Goal: Task Accomplishment & Management: Manage account settings

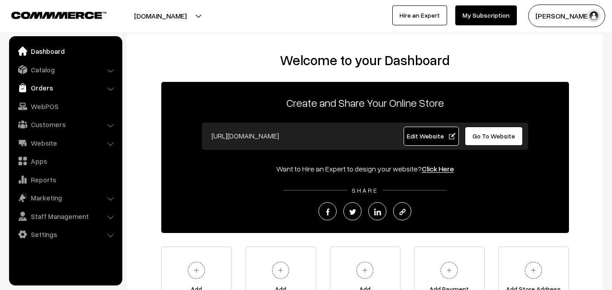
click at [49, 92] on link "Orders" at bounding box center [65, 88] width 108 height 16
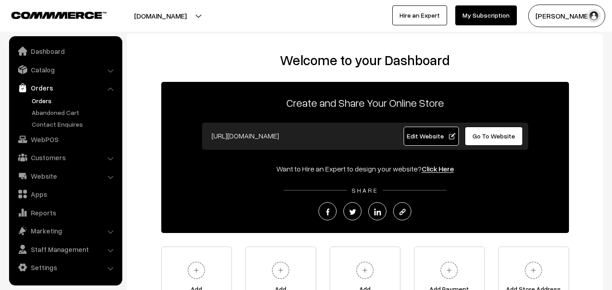
click at [49, 103] on link "Orders" at bounding box center [74, 101] width 90 height 10
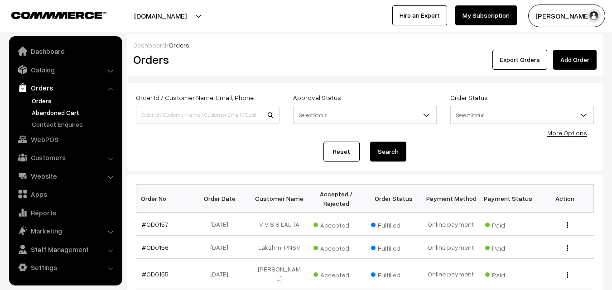
click at [53, 115] on link "Abandoned Cart" at bounding box center [74, 113] width 90 height 10
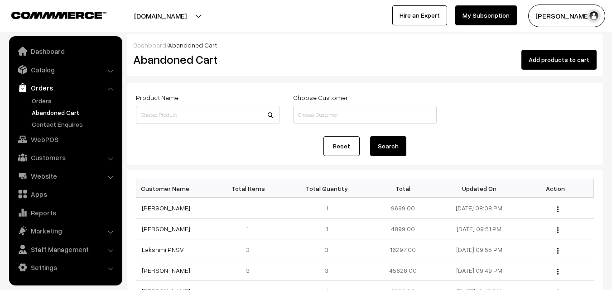
click at [569, 21] on button "[PERSON_NAME]" at bounding box center [566, 16] width 77 height 23
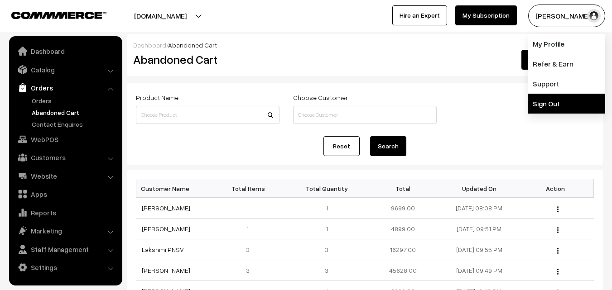
click at [567, 101] on link "Sign Out" at bounding box center [566, 104] width 77 height 20
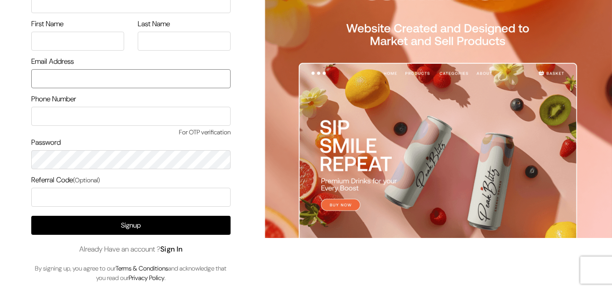
type input "uppadasarees999@gmail.com"
click at [179, 249] on link "Sign In" at bounding box center [171, 250] width 23 height 10
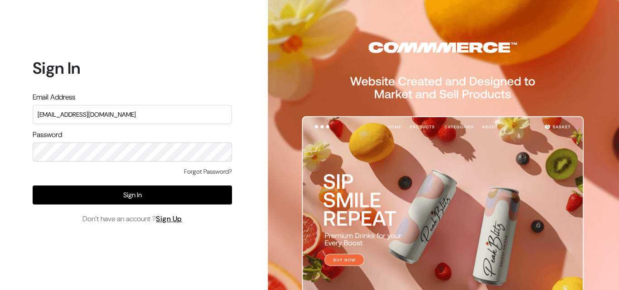
drag, startPoint x: 127, startPoint y: 119, endPoint x: 3, endPoint y: 118, distance: 124.1
click at [3, 118] on div "Sign In Email Address uppadasarees999@gmail.com Password Forgot Password? Sign …" at bounding box center [129, 145] width 258 height 290
type input "ksnaturals9@gmail.com"
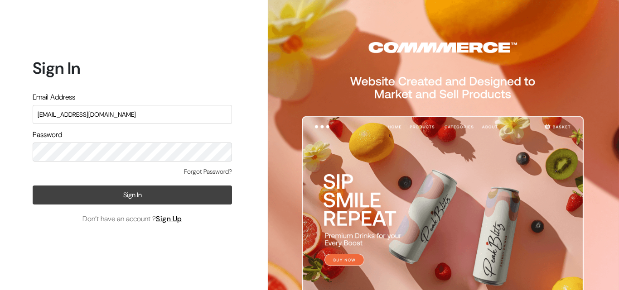
click at [196, 193] on button "Sign In" at bounding box center [132, 195] width 199 height 19
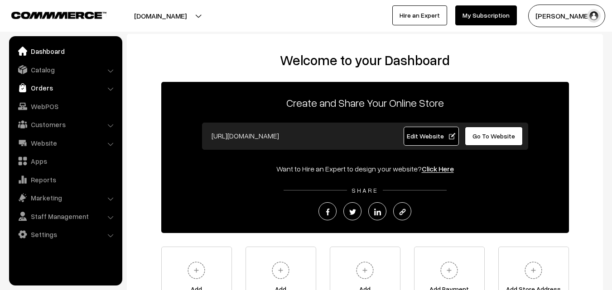
click at [37, 86] on link "Orders" at bounding box center [65, 88] width 108 height 16
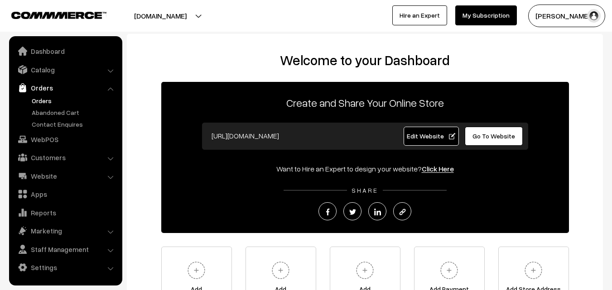
click at [41, 96] on link "Orders" at bounding box center [74, 101] width 90 height 10
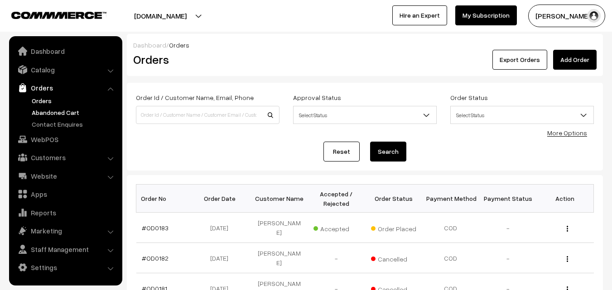
click at [52, 117] on link "Abandoned Cart" at bounding box center [74, 113] width 90 height 10
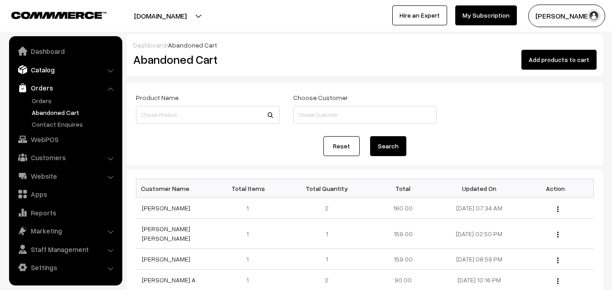
click at [50, 72] on link "Catalog" at bounding box center [65, 70] width 108 height 16
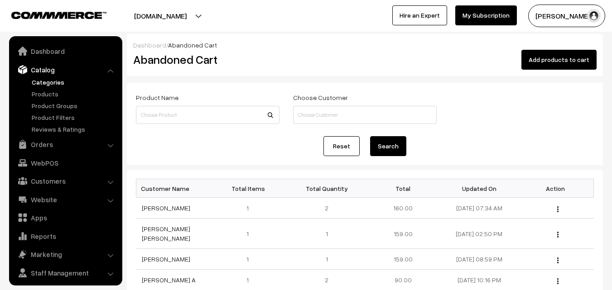
click at [49, 81] on link "Categories" at bounding box center [74, 82] width 90 height 10
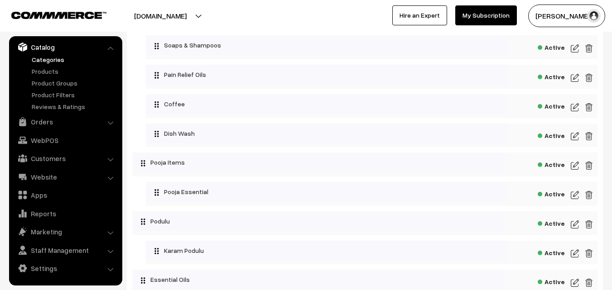
scroll to position [1449, 0]
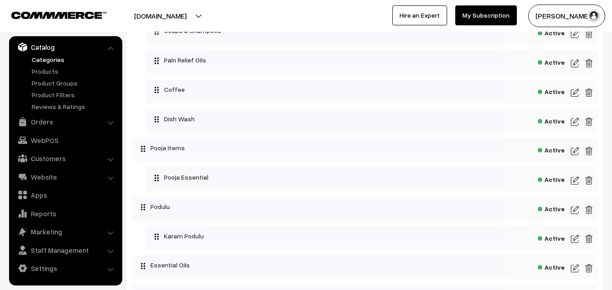
click at [576, 94] on img at bounding box center [575, 92] width 8 height 11
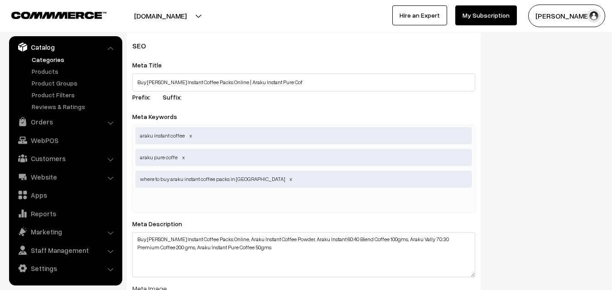
scroll to position [299, 0]
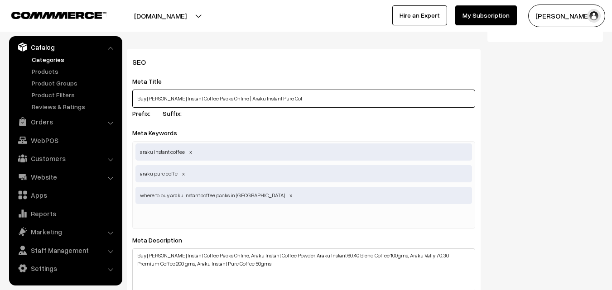
drag, startPoint x: 289, startPoint y: 95, endPoint x: 131, endPoint y: 96, distance: 158.1
click at [131, 96] on div "SEO Meta Title Buy Girijan Instant Coffee Packs Online | Araku Instant Pure Cof…" at bounding box center [304, 253] width 354 height 409
paste input "CC Pure Instant Coffee - Araku Valley Online"
type input "Buy GCC Pure Instant Coffee - Araku Valley Online"
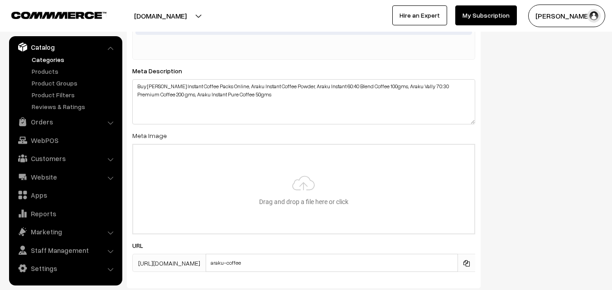
scroll to position [480, 0]
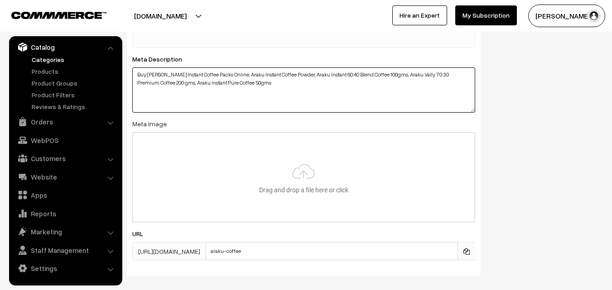
drag, startPoint x: 137, startPoint y: 73, endPoint x: 225, endPoint y: 78, distance: 88.4
click at [225, 78] on textarea "Buy Girijan Instant Coffee Packs Online, Araku Instant Coffee Powder, Araku Ins…" at bounding box center [303, 89] width 343 height 45
paste textarea "CC Pure Instant Coffee - Araku Valley Online With Fine Quality, Araku Coffee Po…"
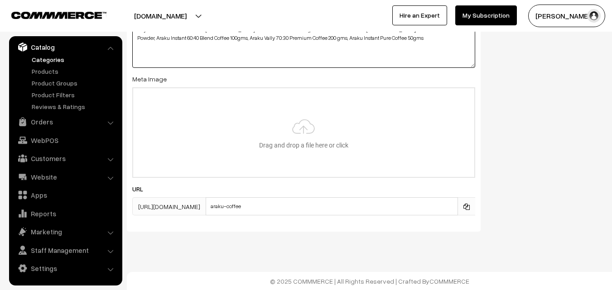
scroll to position [525, 0]
type textarea "Buy GCC Pure Instant Coffee - Araku Valley Online With Fine Quality, Araku Coff…"
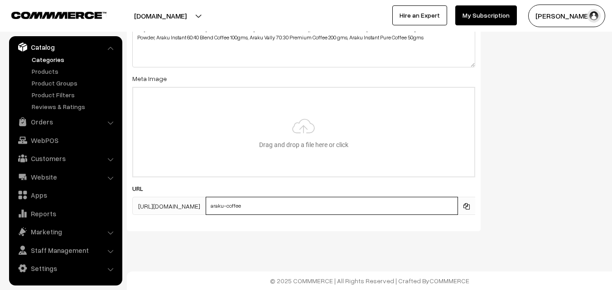
click at [288, 206] on input "araku-coffee" at bounding box center [332, 206] width 252 height 18
drag, startPoint x: 291, startPoint y: 205, endPoint x: 296, endPoint y: 205, distance: 5.5
click at [296, 205] on input "araku-coffee-powders" at bounding box center [332, 206] width 252 height 18
type input "araku-coffee-powder"
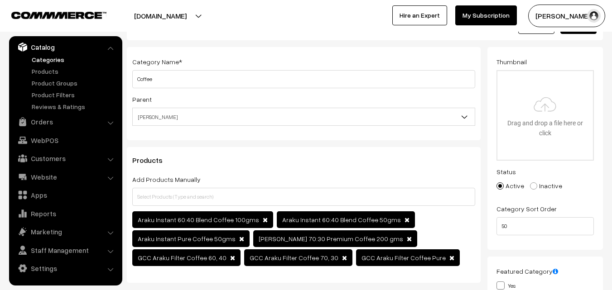
scroll to position [0, 0]
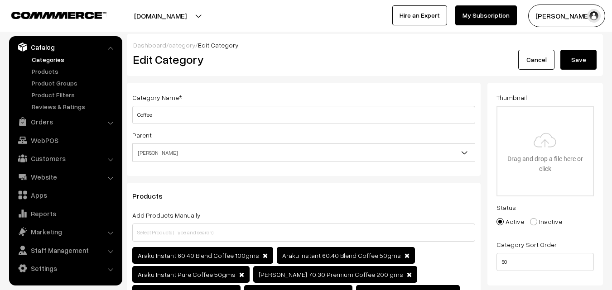
click at [580, 65] on button "Save" at bounding box center [578, 60] width 36 height 20
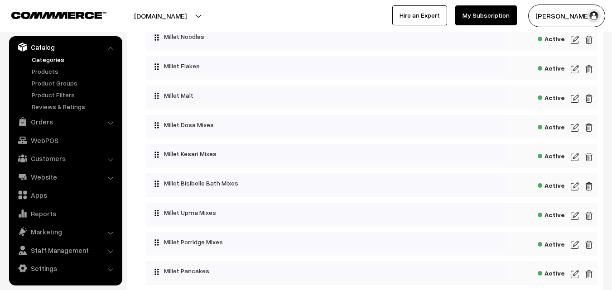
scroll to position [272, 0]
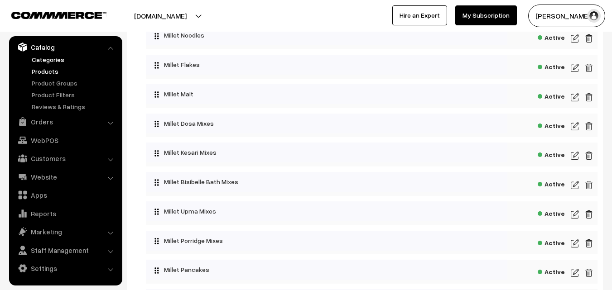
click at [35, 69] on link "Products" at bounding box center [74, 72] width 90 height 10
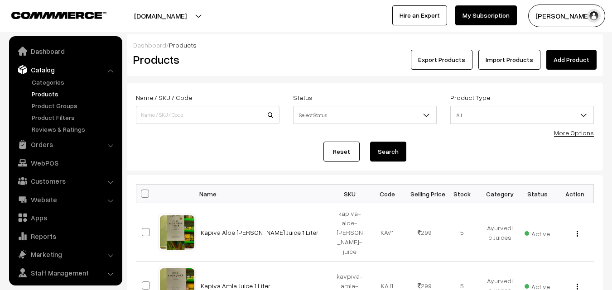
scroll to position [23, 0]
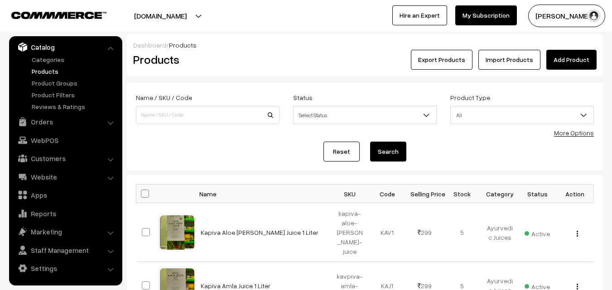
click at [40, 75] on link "Products" at bounding box center [74, 72] width 90 height 10
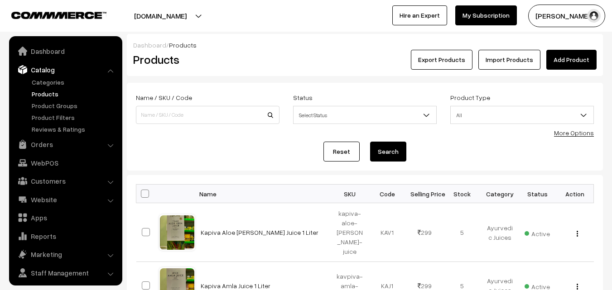
scroll to position [23, 0]
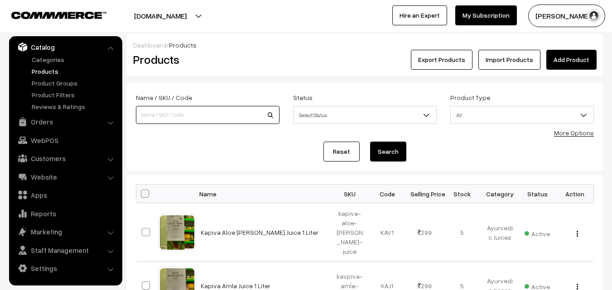
paste input "[URL][DOMAIN_NAME][PERSON_NAME]"
type input "[URL][DOMAIN_NAME][PERSON_NAME]"
click at [393, 154] on button "Search" at bounding box center [388, 152] width 36 height 20
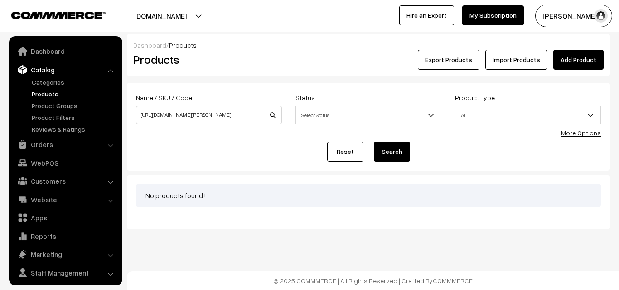
scroll to position [23, 0]
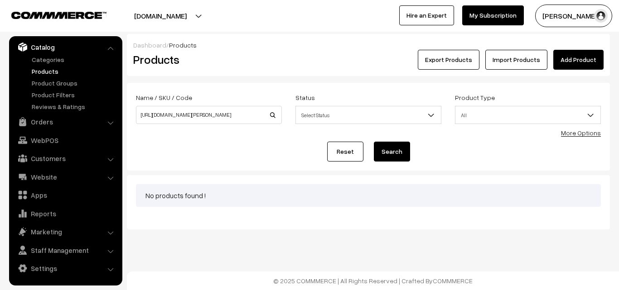
click at [42, 72] on link "Products" at bounding box center [74, 72] width 90 height 10
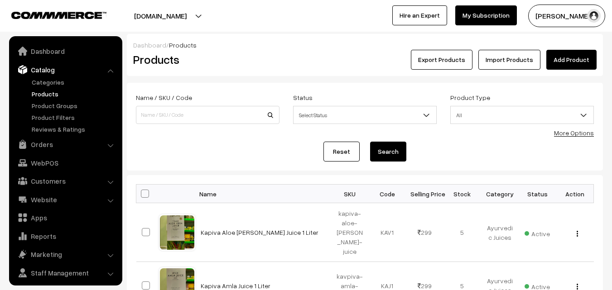
scroll to position [23, 0]
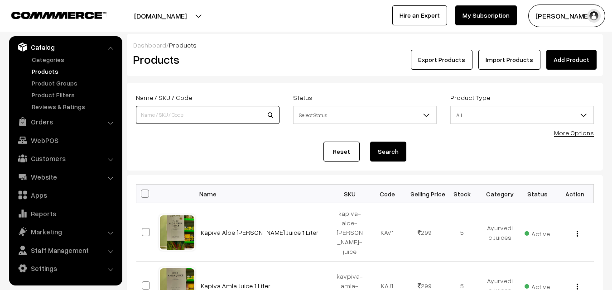
click at [158, 110] on input at bounding box center [208, 115] width 144 height 18
paste input "vana-tulasi-seeds-250gms-nt"
type input "vana-tulasi-seeds-250gms-nt"
click at [401, 148] on button "Search" at bounding box center [388, 152] width 36 height 20
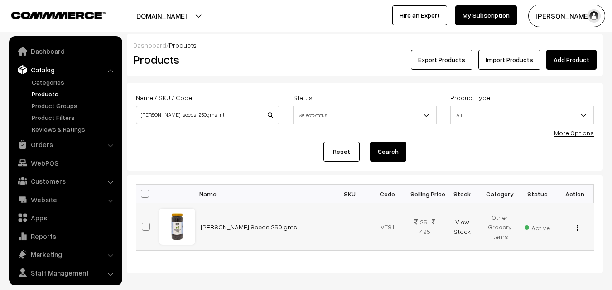
scroll to position [23, 0]
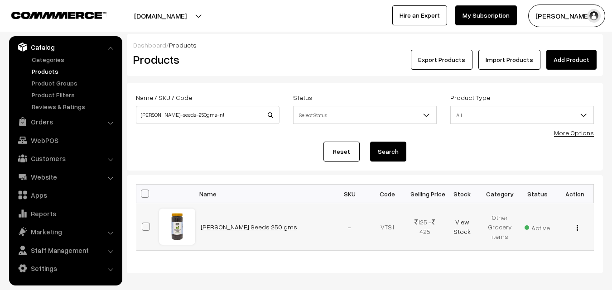
click at [246, 227] on link "[PERSON_NAME] Seeds 250 gms" at bounding box center [249, 227] width 96 height 8
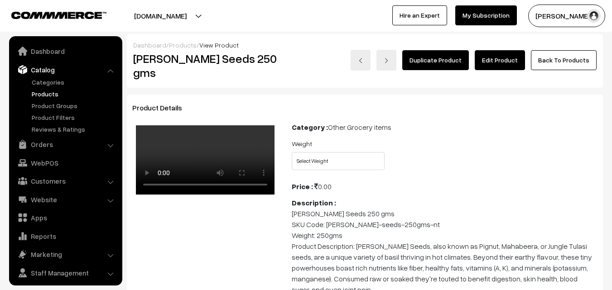
scroll to position [23, 0]
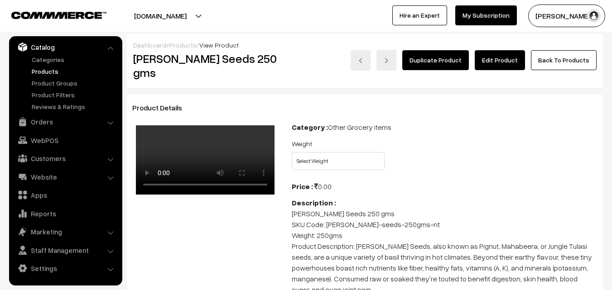
click at [501, 60] on link "Edit Product" at bounding box center [500, 60] width 50 height 20
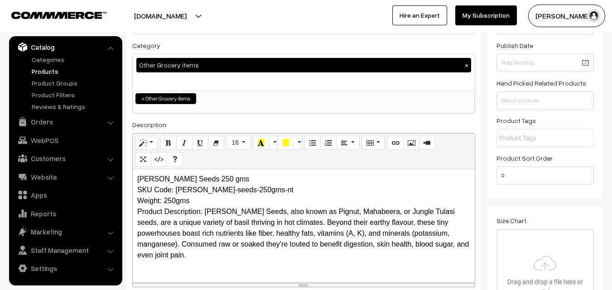
scroll to position [136, 0]
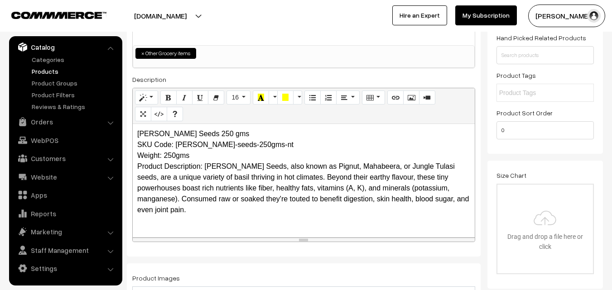
click at [376, 167] on p "Vana Tulasi Seeds 250 gms SKU Code: vana-tulasi-seeds-250gms-nt Weight: 250gms …" at bounding box center [303, 172] width 333 height 87
click at [191, 212] on p "Vana Tulasi Seeds 250 gms SKU Code: vana-tulasi-seeds-250gms-nt Weight: 250gms …" at bounding box center [303, 172] width 333 height 87
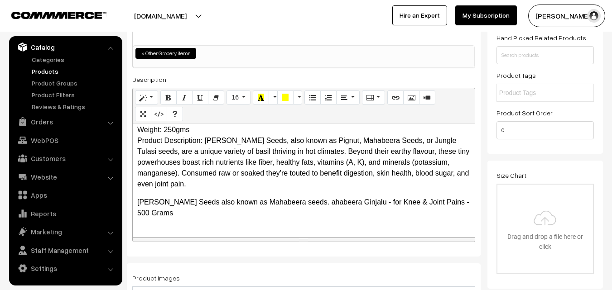
scroll to position [37, 0]
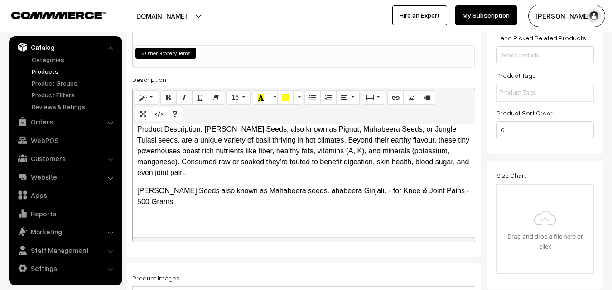
click at [310, 190] on p "Vana Tulasi Seeds also known as Mahabeera seeds. ahabeera Ginjalu - for Knee & …" at bounding box center [303, 197] width 333 height 22
drag, startPoint x: 138, startPoint y: 199, endPoint x: 173, endPoint y: 203, distance: 35.1
click at [173, 203] on p "Vana Tulasi Seeds also known as Mahabeera seeds. Mahabeera Ginjalu - for Knee &…" at bounding box center [303, 197] width 333 height 22
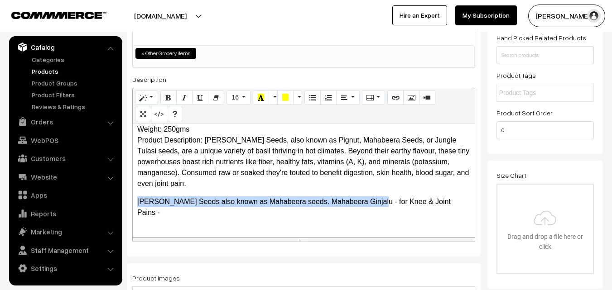
drag, startPoint x: 137, startPoint y: 200, endPoint x: 371, endPoint y: 202, distance: 234.1
click at [371, 202] on p "Vana Tulasi Seeds also known as Mahabeera seeds. Mahabeera Ginjalu - for Knee &…" at bounding box center [303, 208] width 333 height 22
copy p "Vana Tulasi Seeds also known as Mahabeera seeds. Mahabeera Ginjalu"
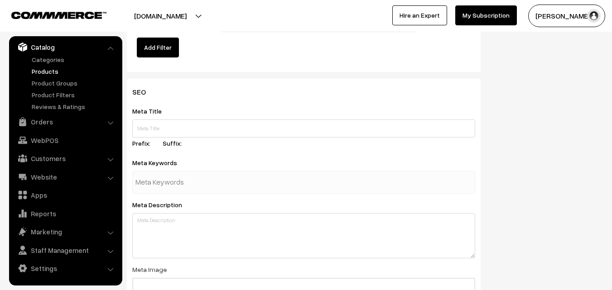
scroll to position [951, 0]
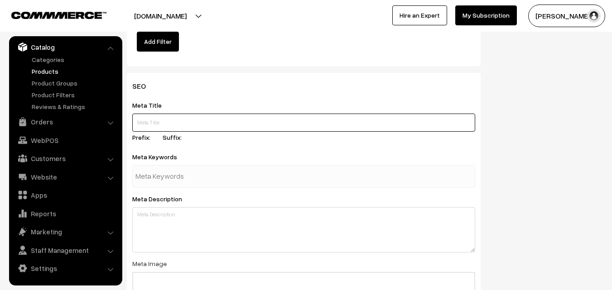
click at [173, 120] on input "text" at bounding box center [303, 123] width 343 height 18
paste input "Buy Mahabeera seeds Online Vana Tulasi Seeds Online"
type input "Buy Mahabeera seeds Online Vana Tulasi Seeds Online"
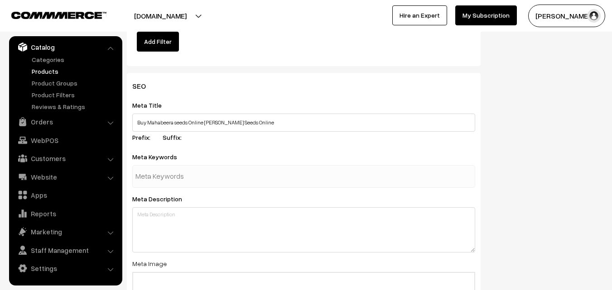
click at [198, 181] on input "text" at bounding box center [182, 177] width 94 height 18
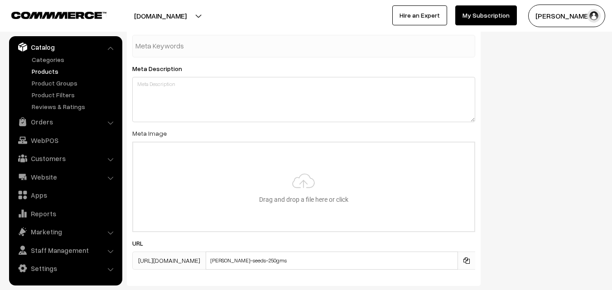
scroll to position [1087, 0]
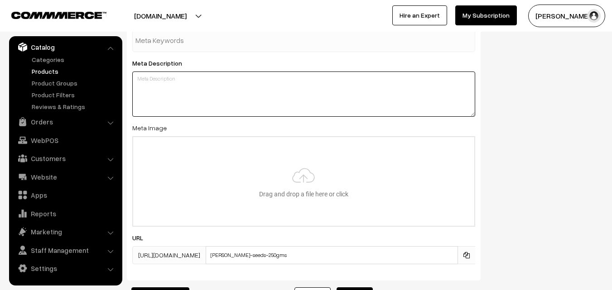
click at [164, 85] on textarea at bounding box center [303, 94] width 343 height 45
paste textarea "Buy Mahabeera seeds Online Vana Tulasi Seeds also known as Mahabeera Ginjalu av…"
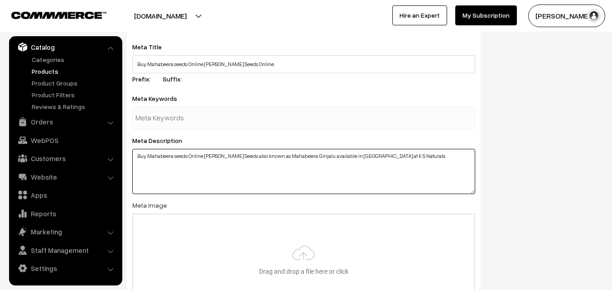
scroll to position [996, 0]
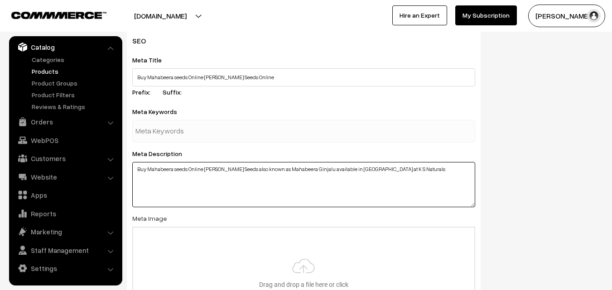
type textarea "Buy Mahabeera seeds Online Vana Tulasi Seeds also known as Mahabeera Ginjalu av…"
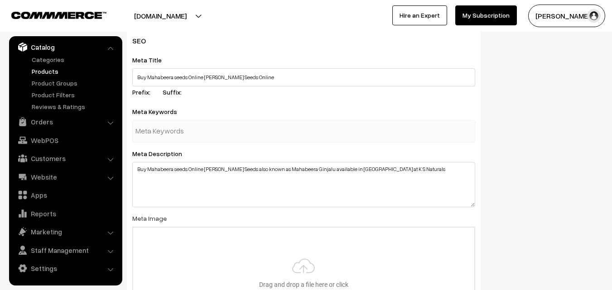
click at [167, 130] on input "text" at bounding box center [182, 131] width 94 height 18
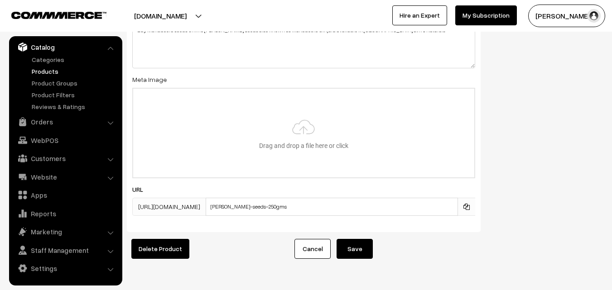
scroll to position [1163, 0]
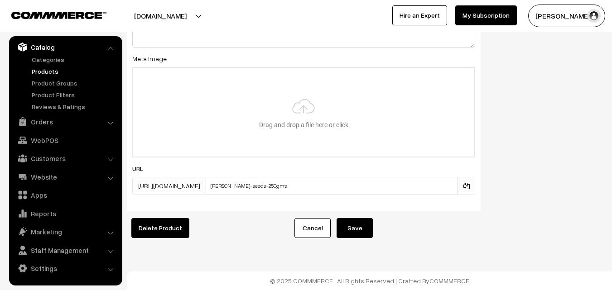
type input "mahabeera seeds near me"
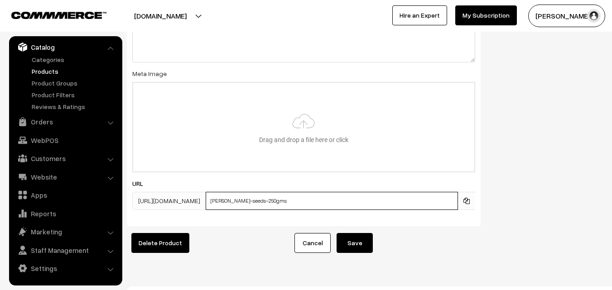
scroll to position [1185, 0]
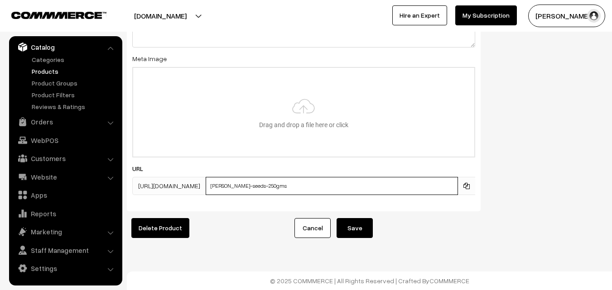
drag, startPoint x: 235, startPoint y: 181, endPoint x: 351, endPoint y: 186, distance: 116.0
click at [351, 186] on input "vana-tulasi-seeds-250gms" at bounding box center [332, 186] width 252 height 18
type input "maha-beera-seeds-near-me"
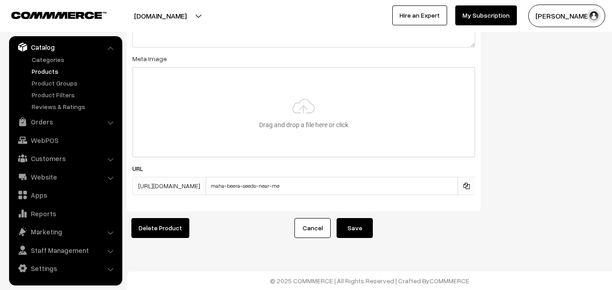
click at [349, 220] on button "Save" at bounding box center [354, 228] width 36 height 20
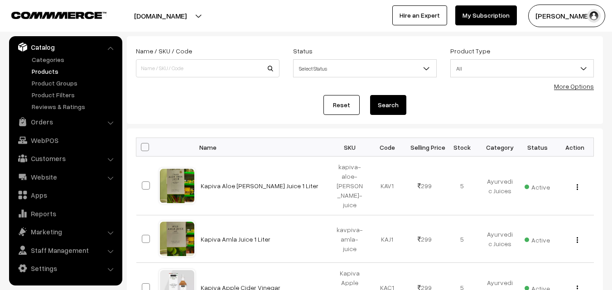
scroll to position [45, 0]
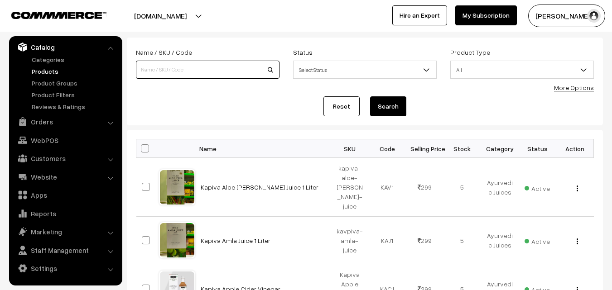
paste input "watermelon-ebh"
type input "watermelon-ebh"
click at [380, 102] on button "Search" at bounding box center [388, 106] width 36 height 20
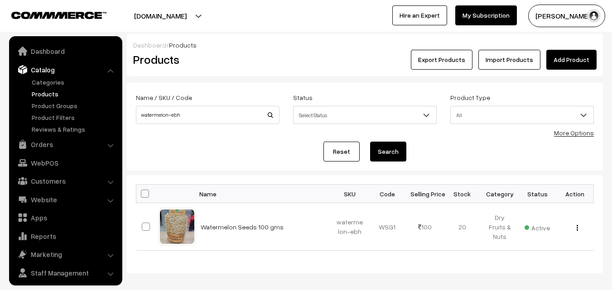
scroll to position [23, 0]
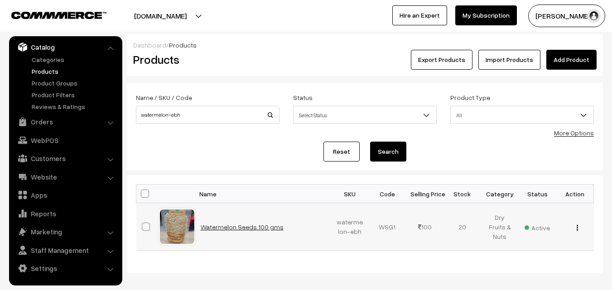
click at [262, 225] on link "Watermelon Seeds 100 gms" at bounding box center [242, 227] width 83 height 8
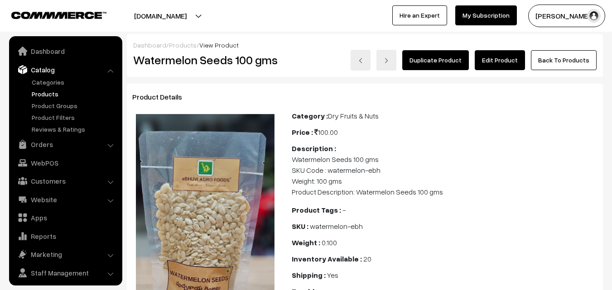
scroll to position [23, 0]
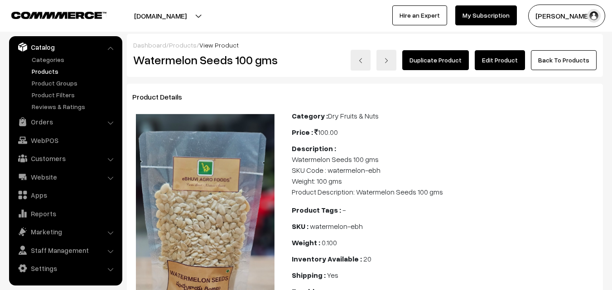
click at [507, 58] on link "Edit Product" at bounding box center [500, 60] width 50 height 20
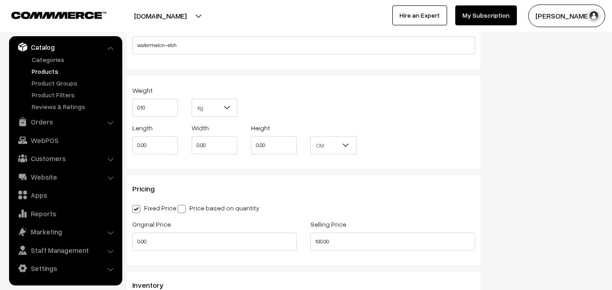
scroll to position [634, 0]
